Goal: Find specific page/section: Find specific page/section

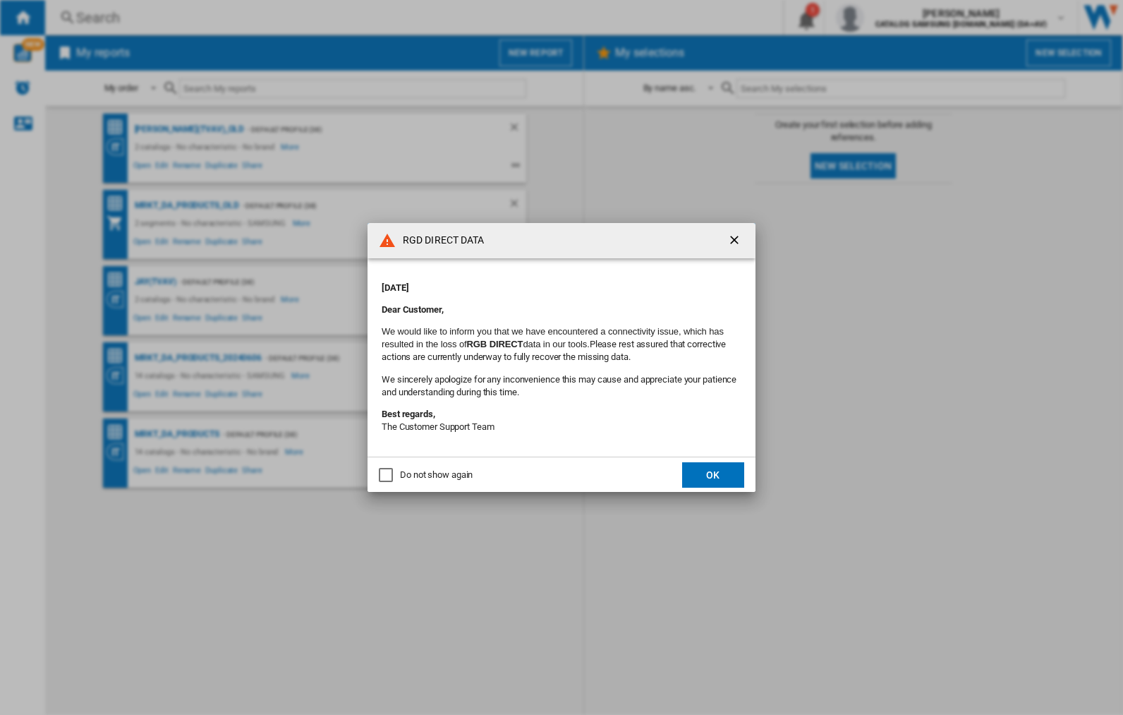
click at [893, 18] on div "RGD DIRECT DATA Monday, September 22, 2025 Dear Customer, We would like to info…" at bounding box center [561, 357] width 1123 height 715
click at [893, 18] on div "RGD DIRECT DATA [DATE] Dear Customer, We would like to inform you that we have …" at bounding box center [561, 357] width 1123 height 715
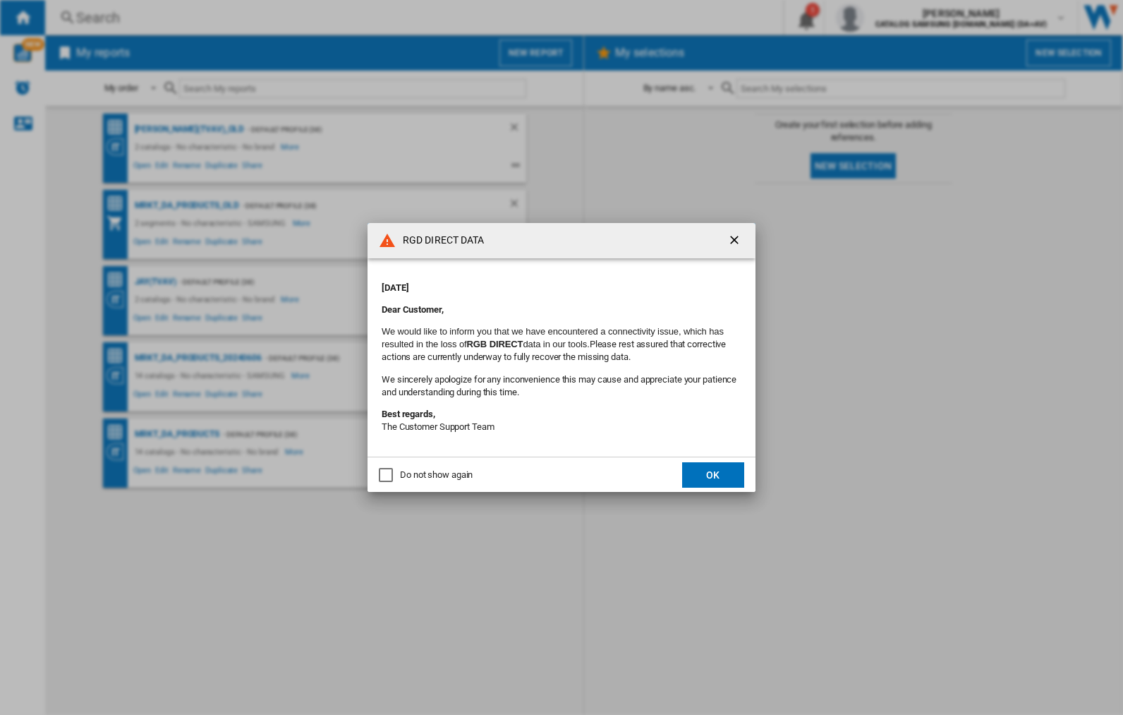
click at [893, 18] on div "RGD DIRECT DATA [DATE] Dear Customer, We would like to inform you that we have …" at bounding box center [561, 357] width 1123 height 715
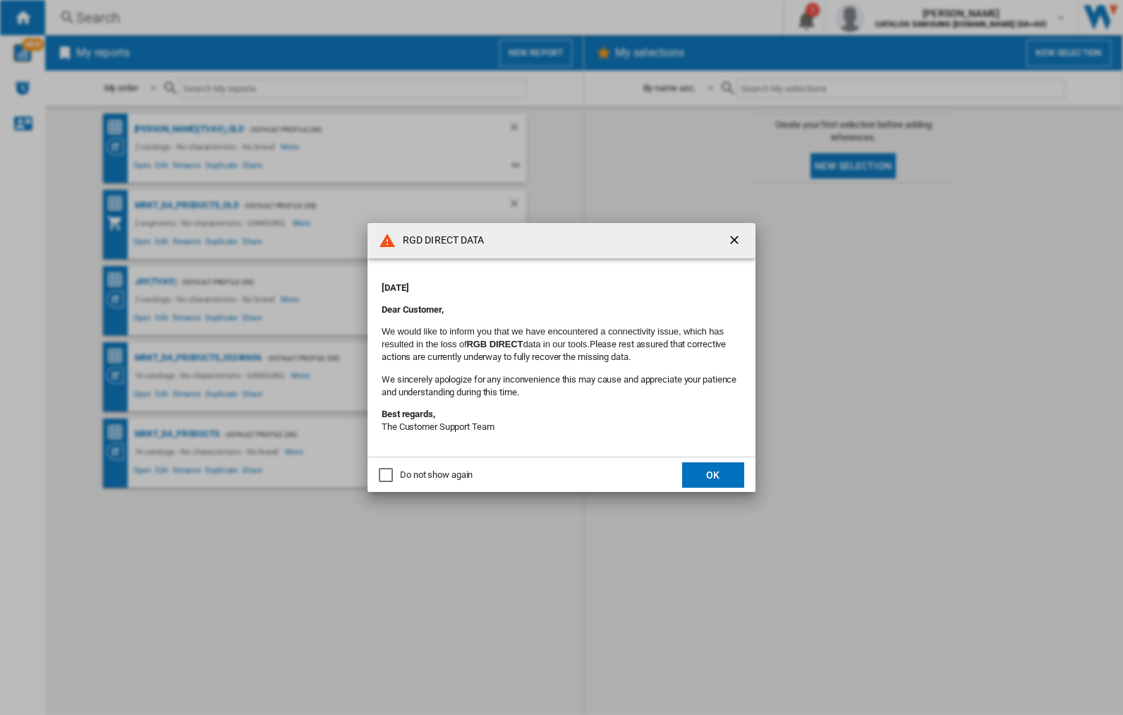
click at [893, 18] on div "RGD DIRECT DATA Monday, September 22, 2025 Dear Customer, We would like to info…" at bounding box center [561, 357] width 1123 height 715
click at [893, 18] on div "RGD DIRECT DATA [DATE] Dear Customer, We would like to inform you that we have …" at bounding box center [561, 357] width 1123 height 715
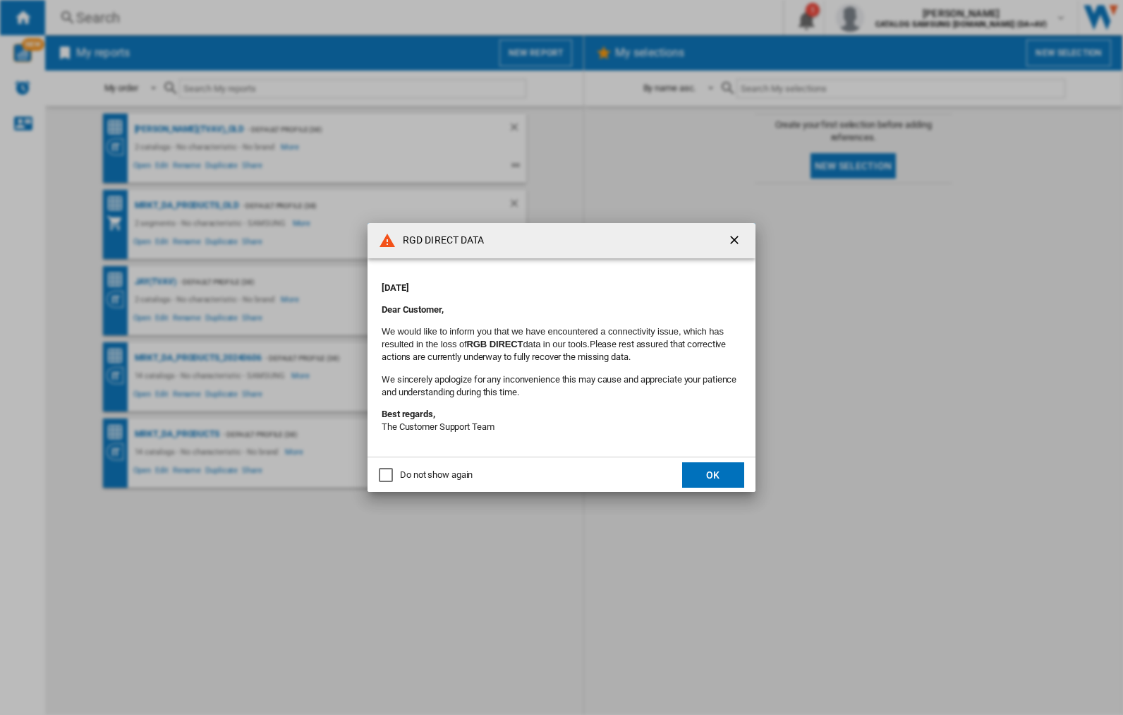
click at [893, 18] on div "RGD DIRECT DATA [DATE] Dear Customer, We would like to inform you that we have …" at bounding box center [561, 357] width 1123 height 715
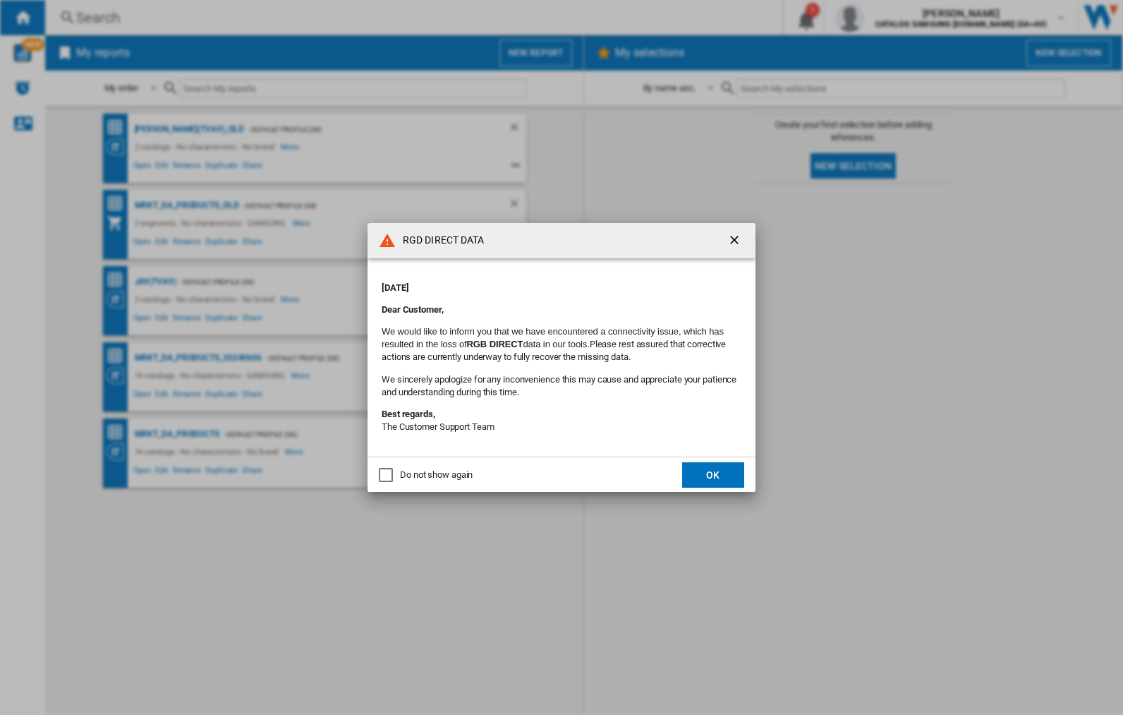
click at [893, 18] on div "RGD DIRECT DATA [DATE] Dear Customer, We would like to inform you that we have …" at bounding box center [561, 357] width 1123 height 715
